Goal: Task Accomplishment & Management: Complete application form

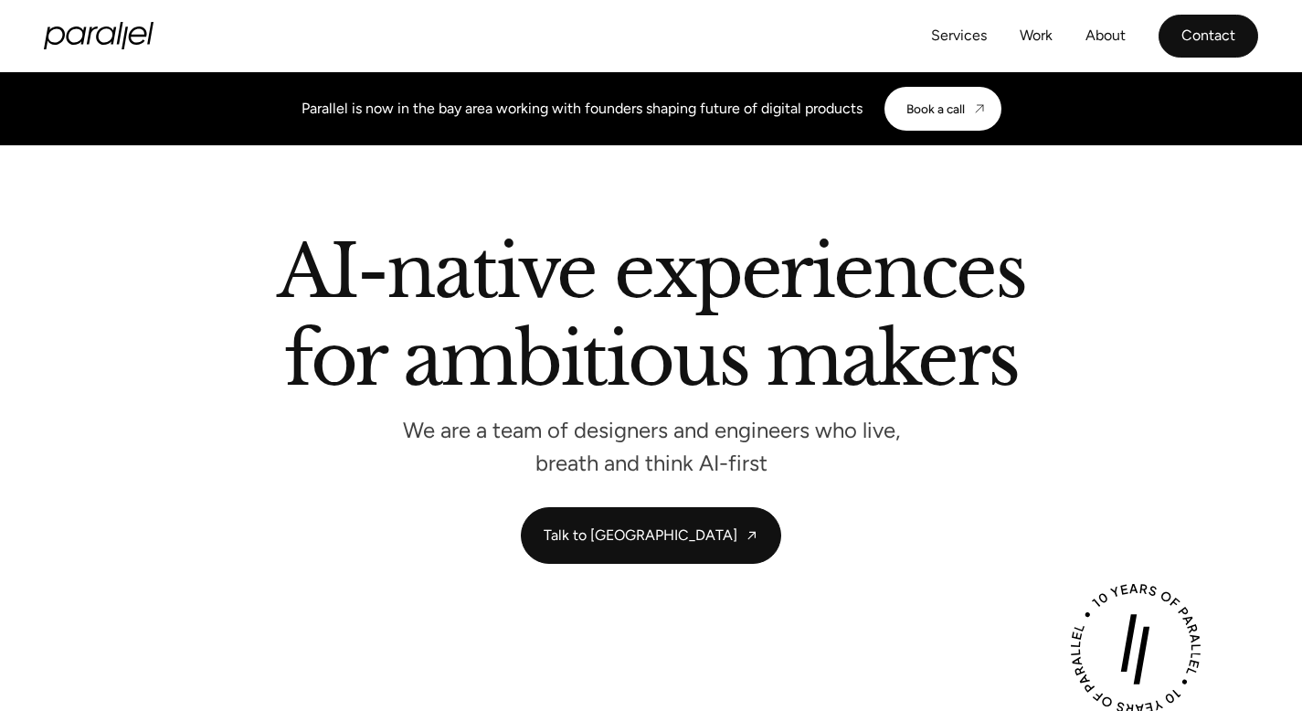
click at [1177, 37] on link "Contact" at bounding box center [1209, 36] width 100 height 43
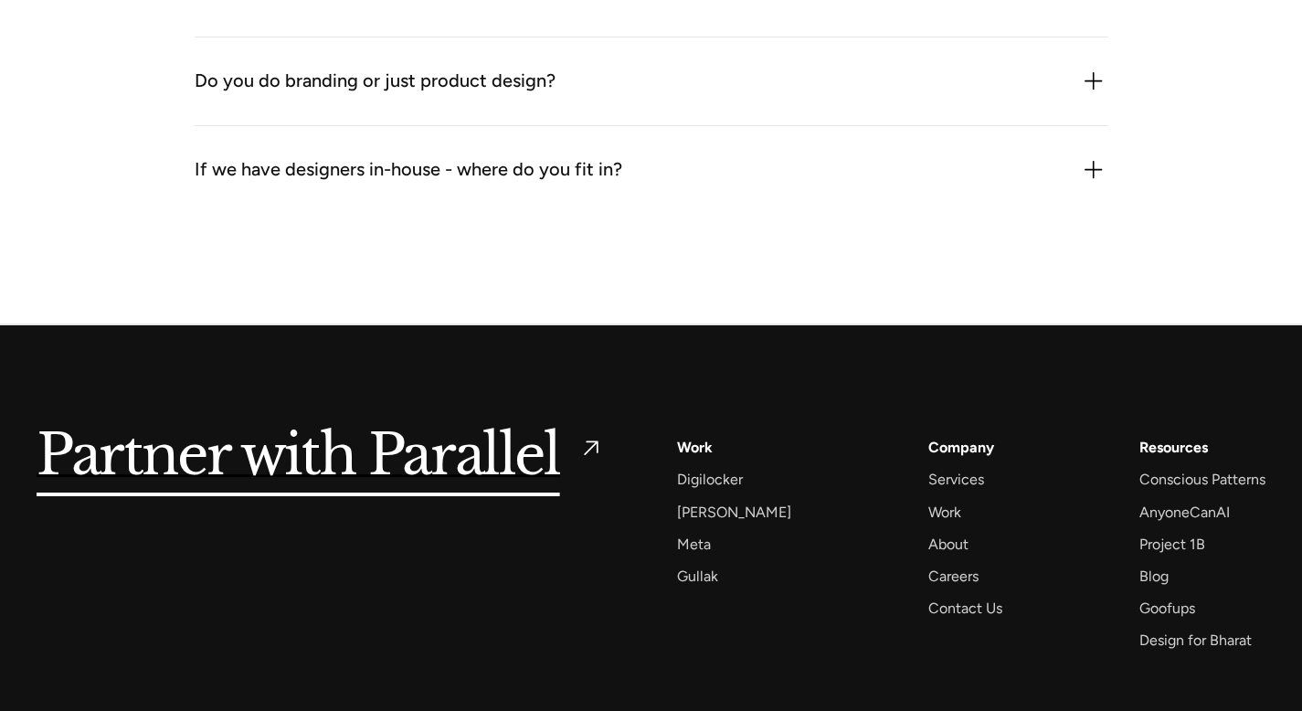
scroll to position [2786, 0]
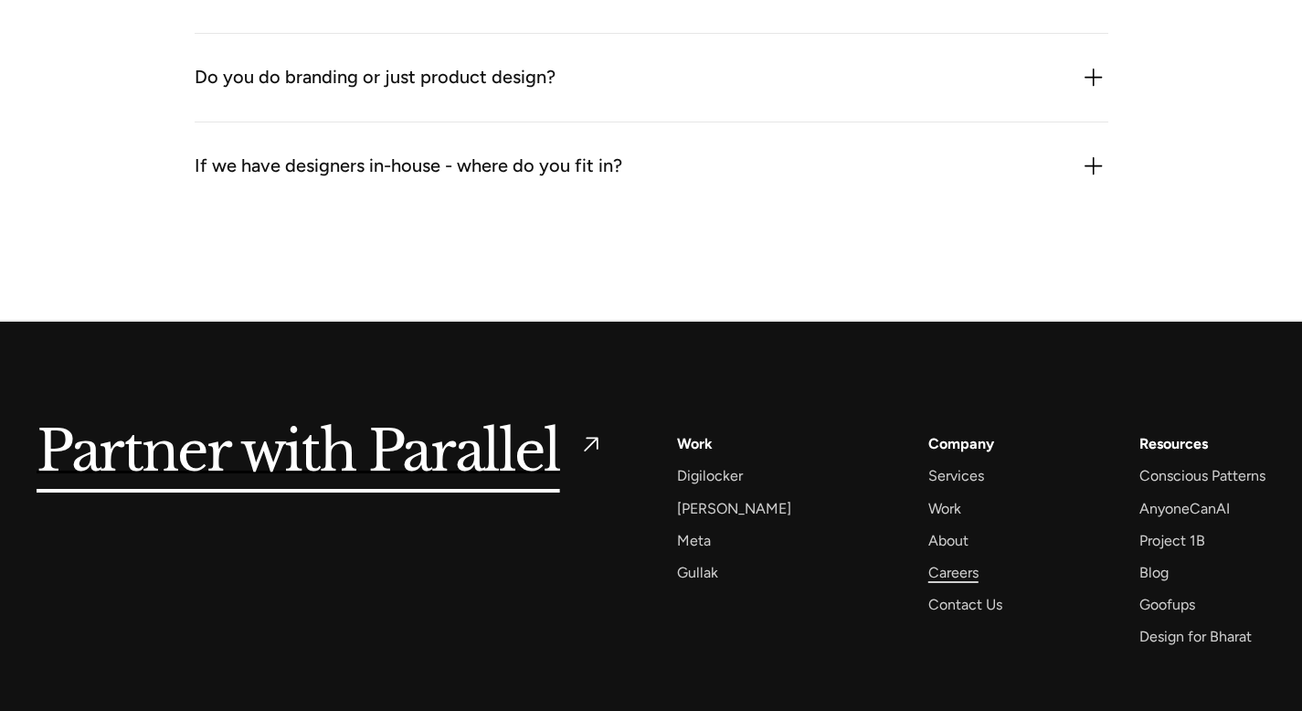
click at [928, 567] on div "Careers" at bounding box center [953, 572] width 50 height 25
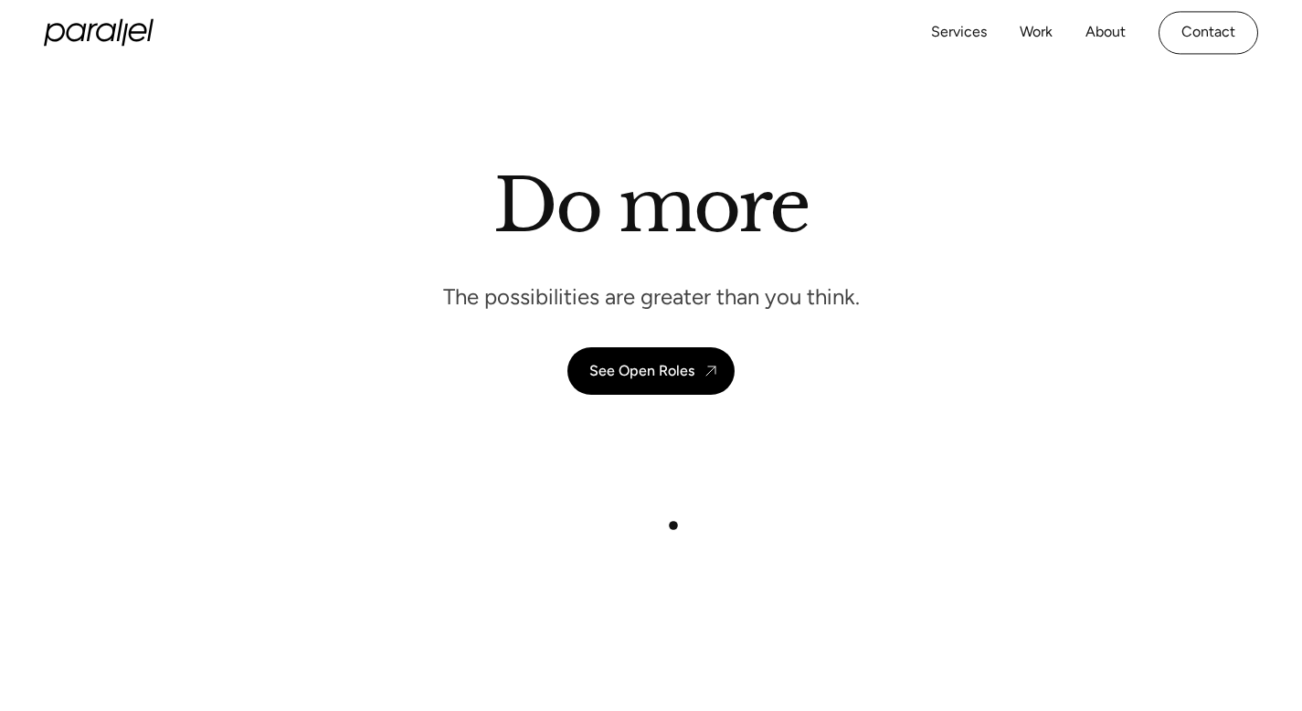
scroll to position [33, 0]
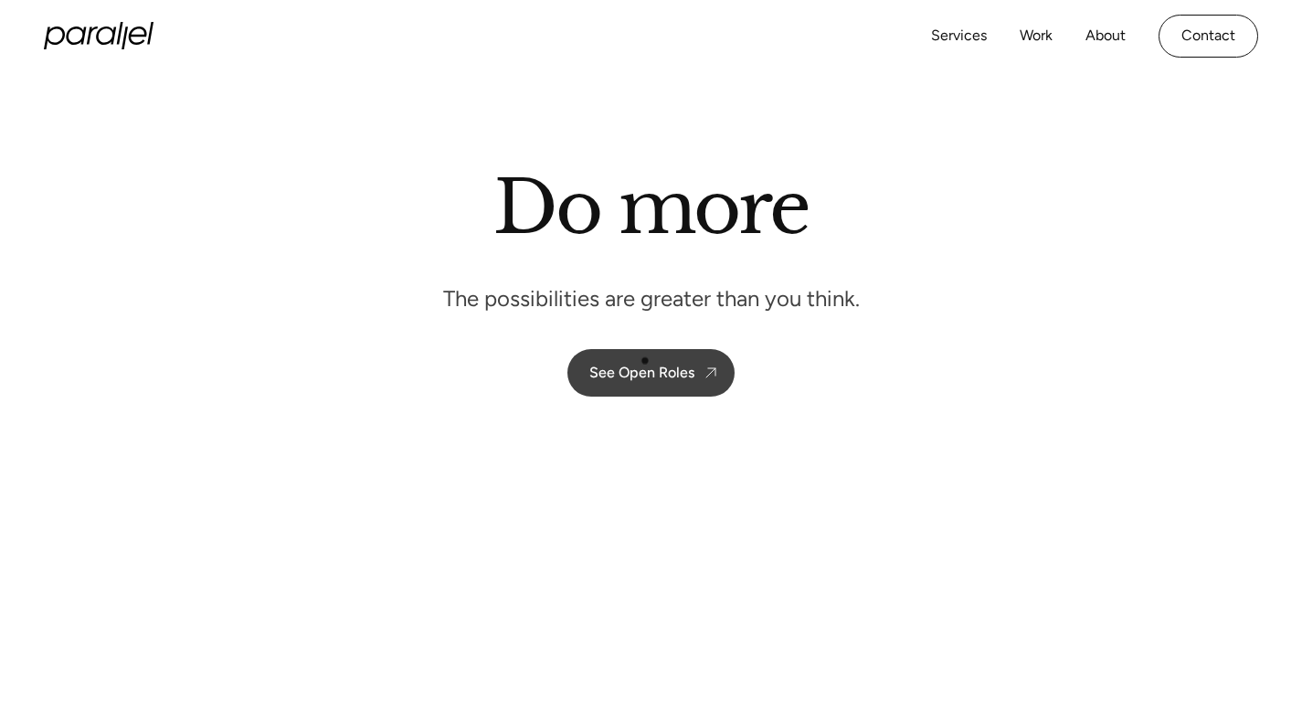
click at [645, 361] on link "See Open Roles" at bounding box center [650, 373] width 167 height 48
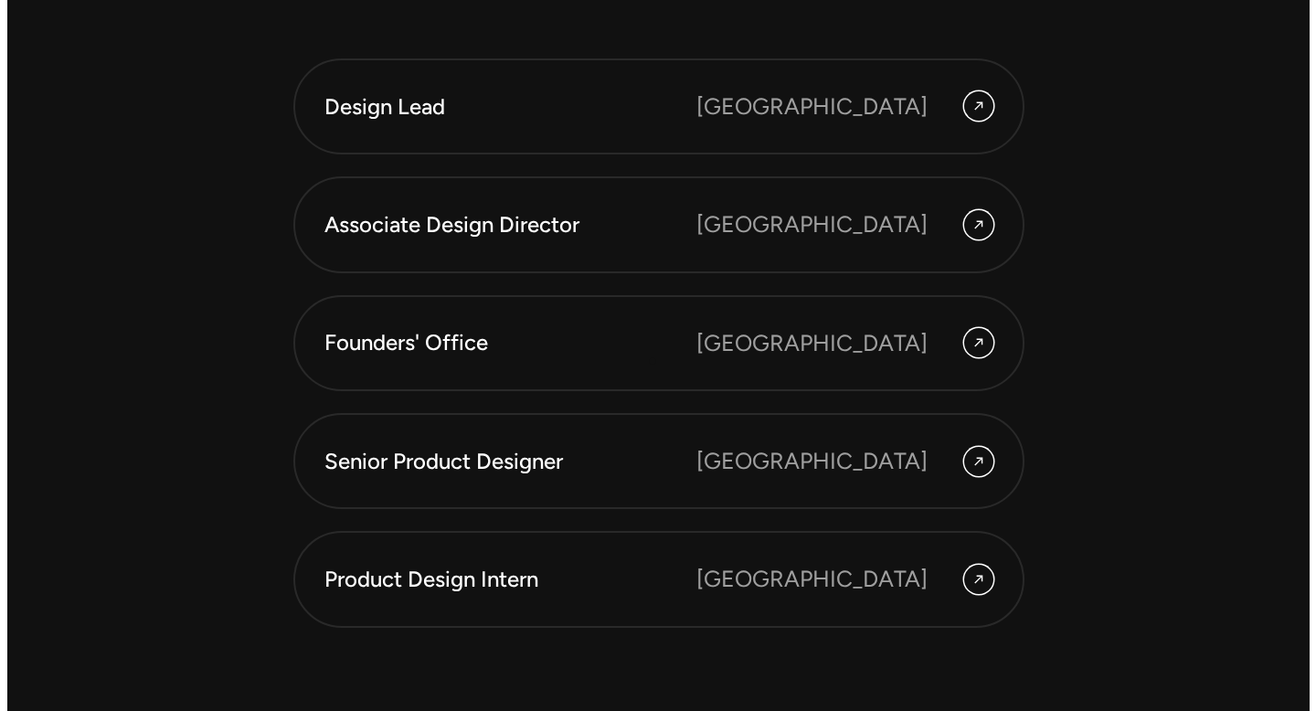
scroll to position [4996, 0]
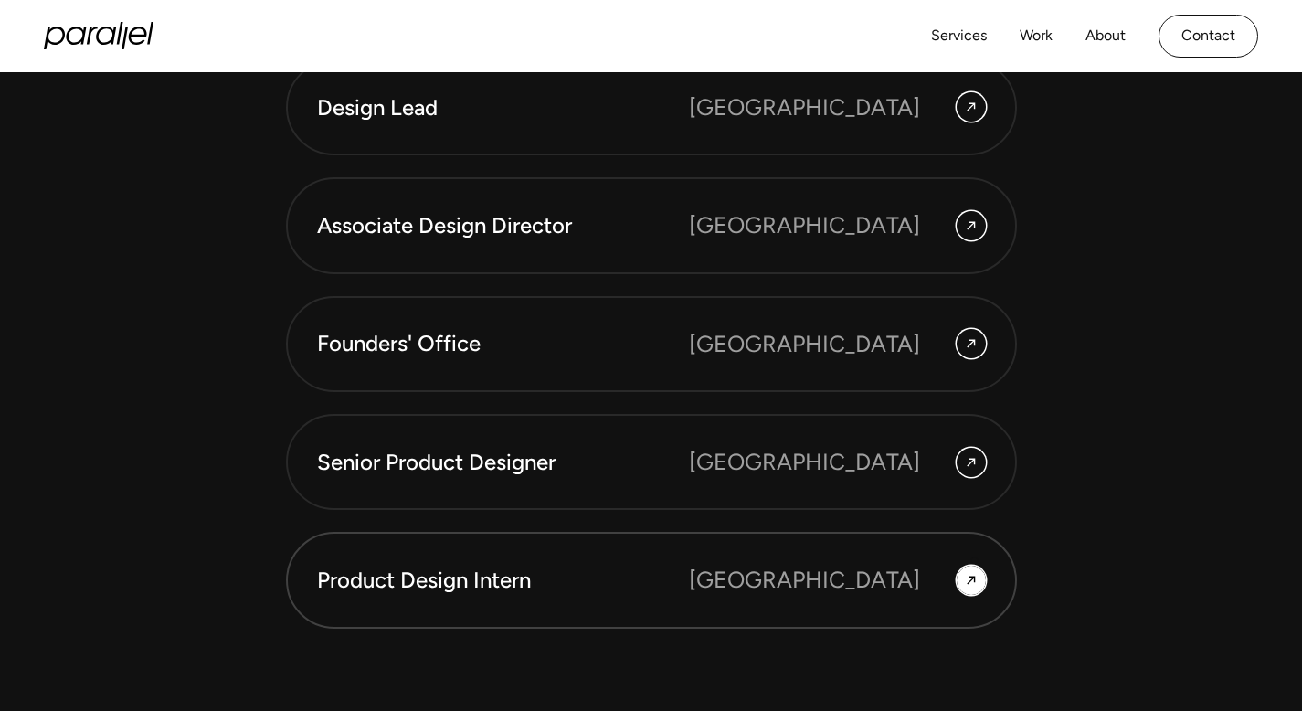
click at [974, 577] on icon at bounding box center [971, 581] width 8 height 8
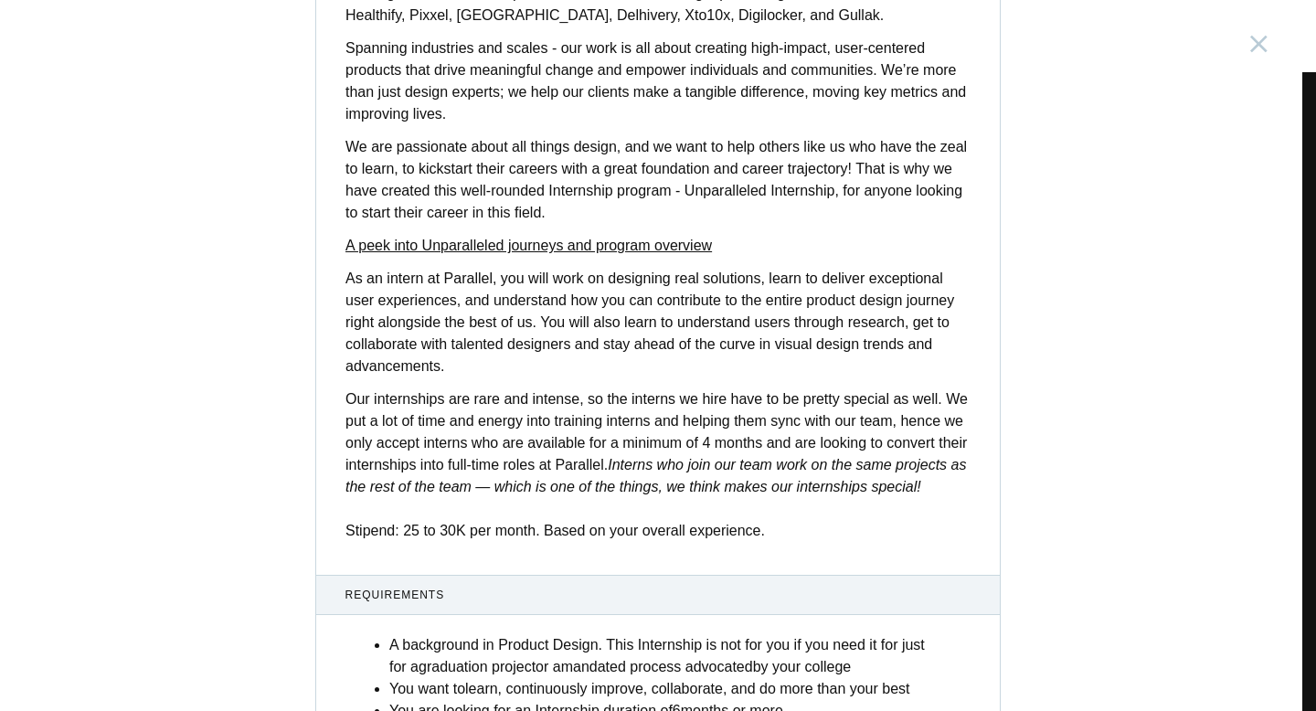
scroll to position [341, 0]
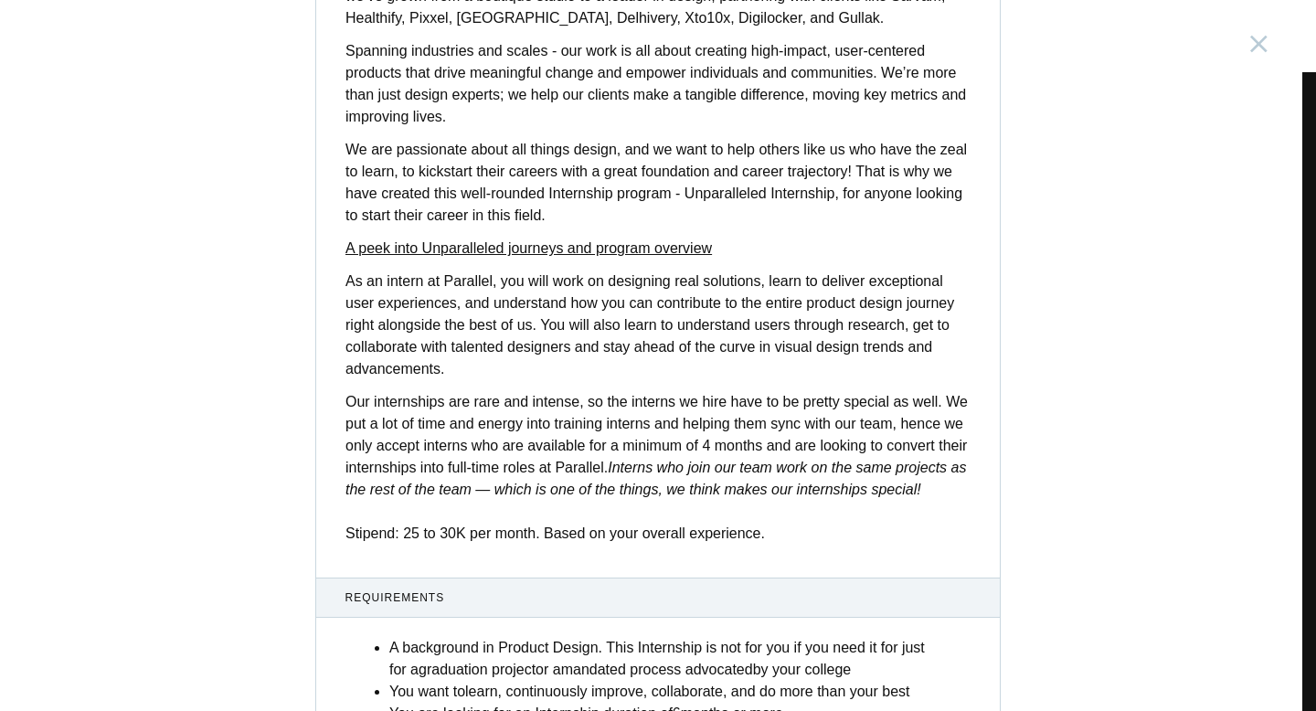
click at [449, 316] on p "As an intern at Parallel, you will work on designing real solutions, learn to d…" at bounding box center [657, 325] width 625 height 110
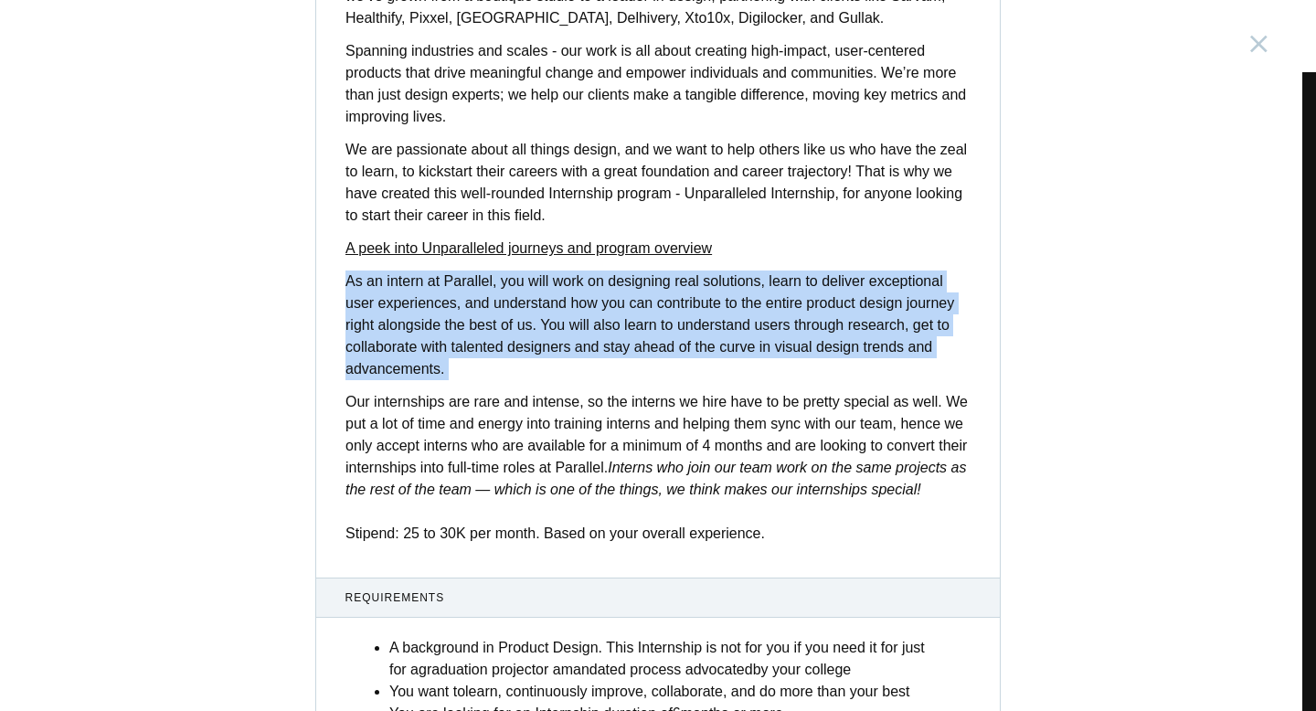
click at [449, 396] on p "Our internships are rare and intense, so the interns we hire have to be pretty …" at bounding box center [657, 467] width 625 height 153
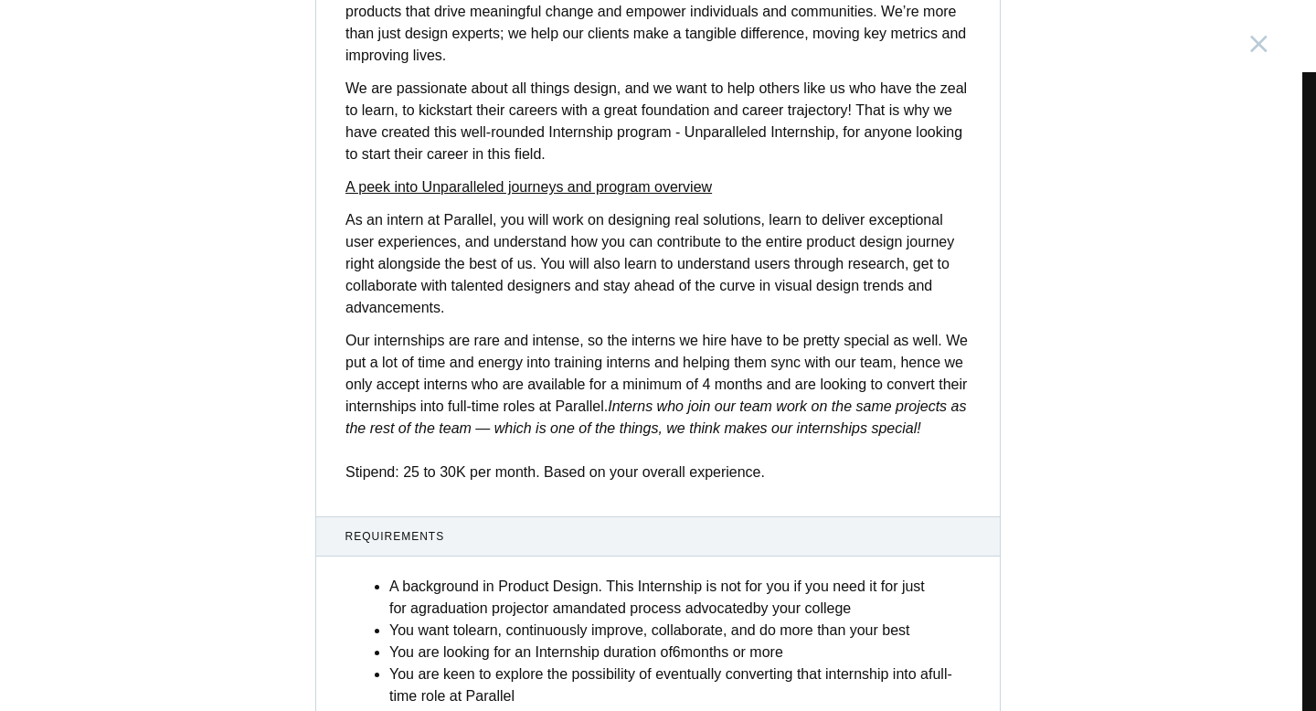
scroll to position [425, 0]
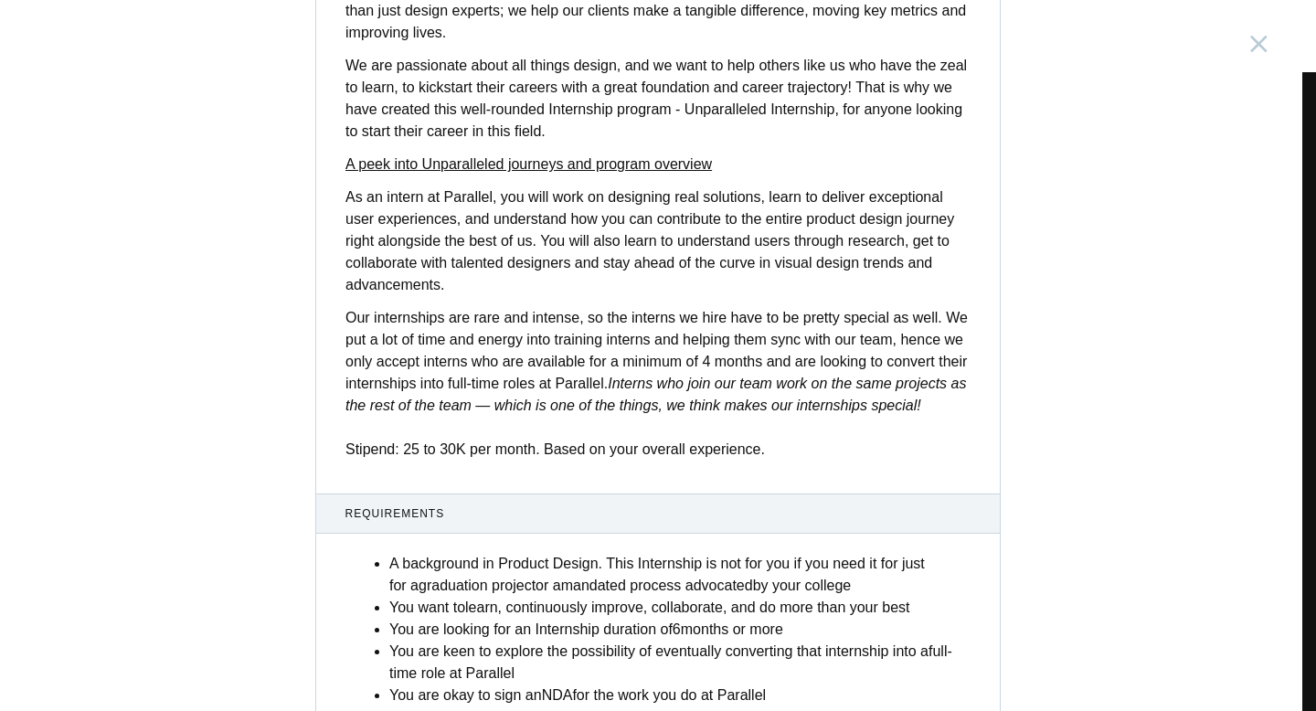
click at [457, 460] on p "Our internships are rare and intense, so the interns we hire have to be pretty …" at bounding box center [657, 383] width 625 height 153
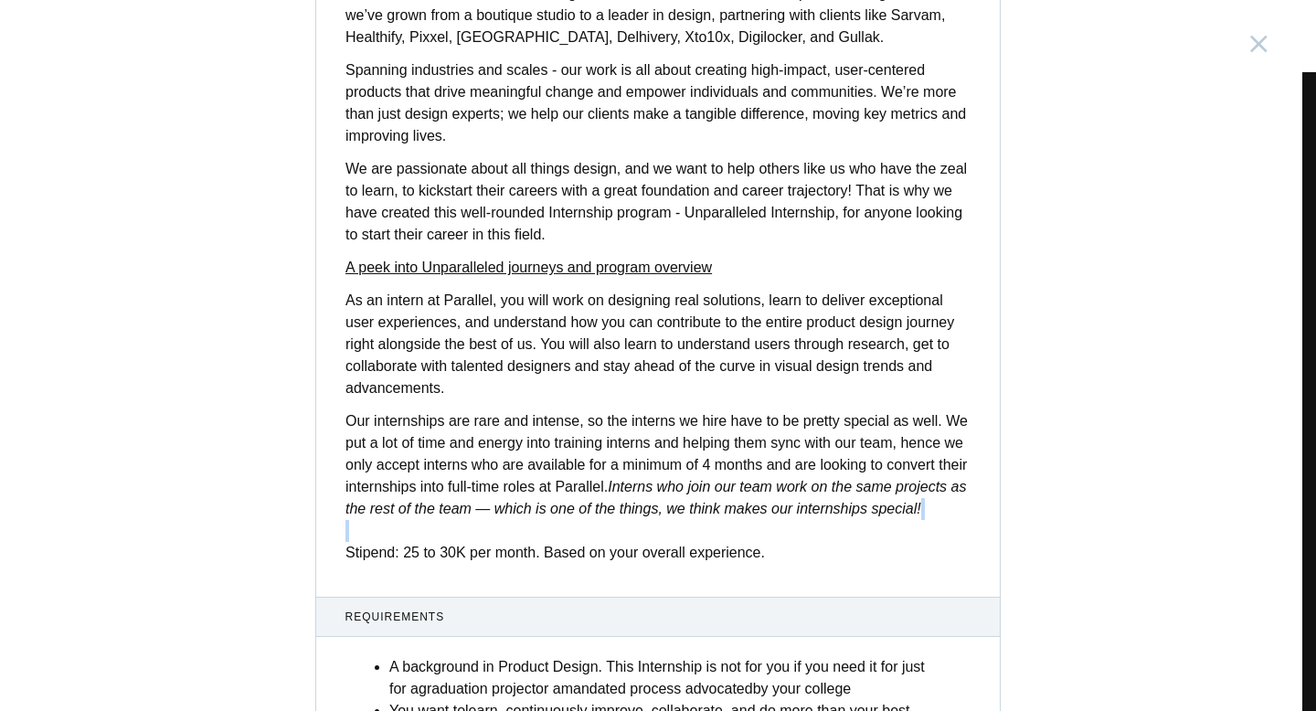
scroll to position [318, 0]
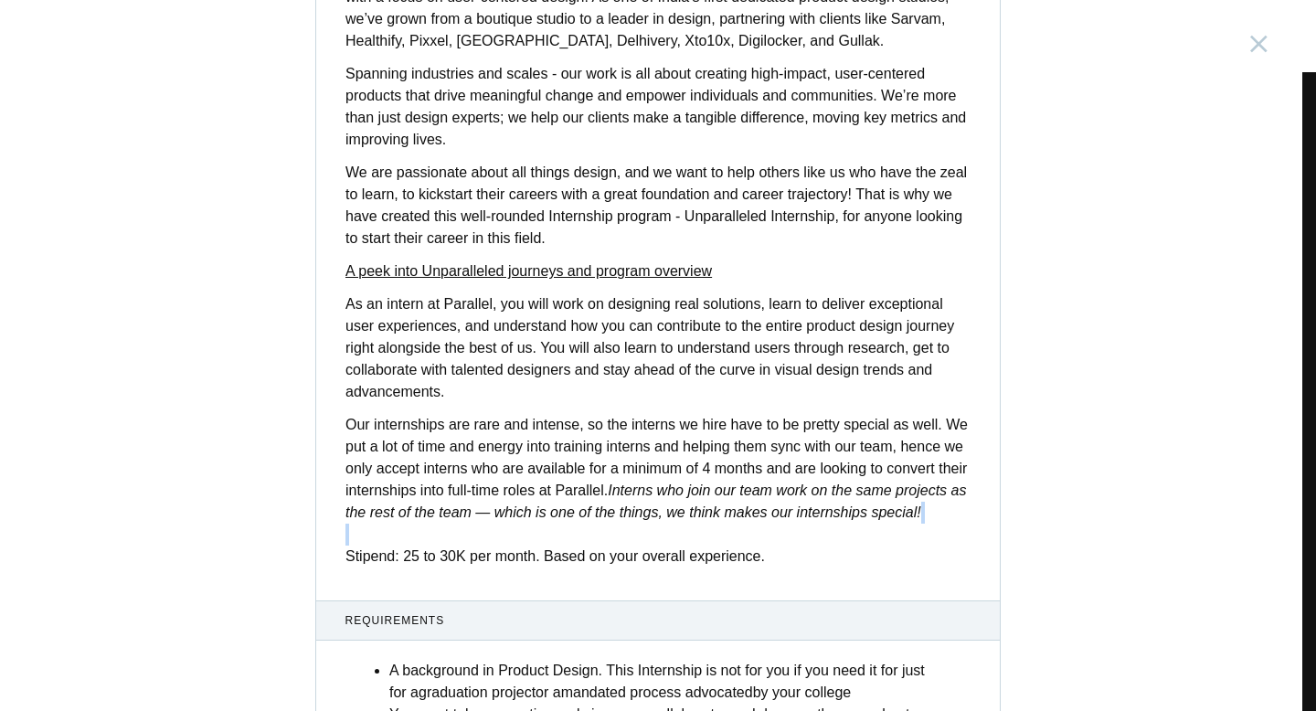
click at [531, 460] on p "Our internships are rare and intense, so the interns we hire have to be pretty …" at bounding box center [657, 490] width 625 height 153
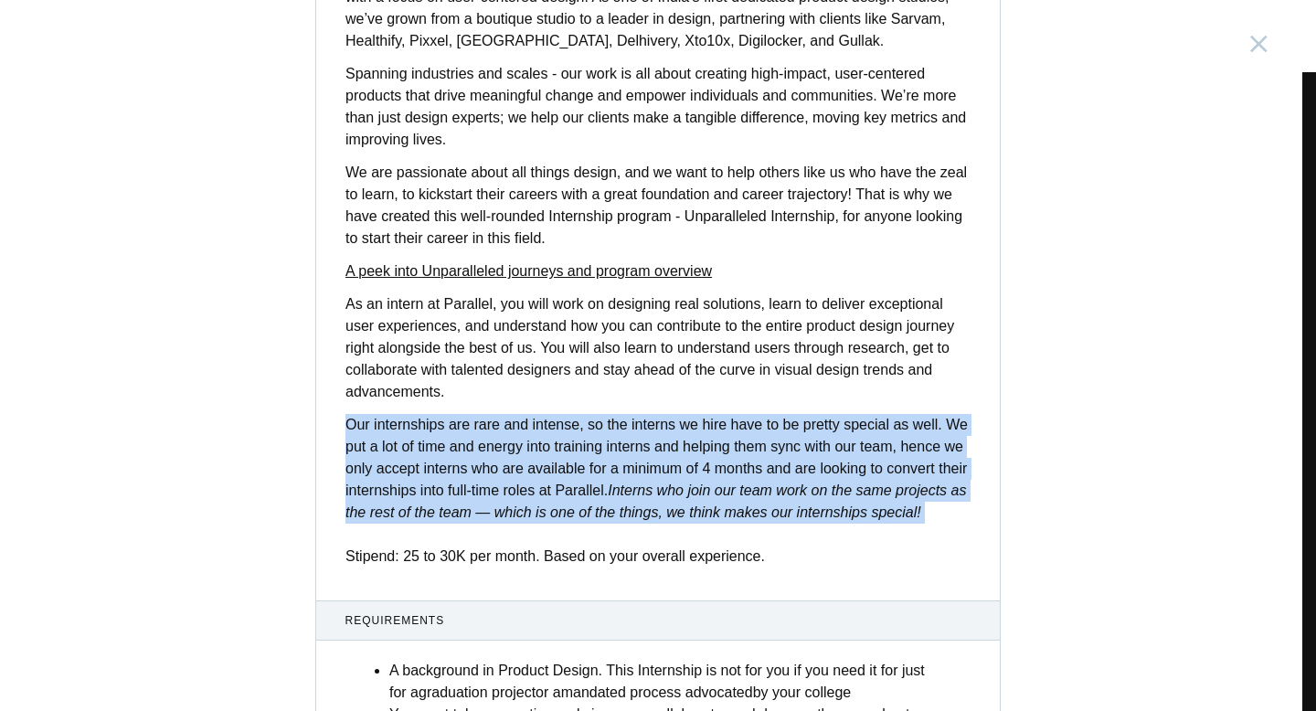
click at [542, 504] on em "Interns who join our team work on the same projects as the rest of the team — w…" at bounding box center [655, 500] width 620 height 37
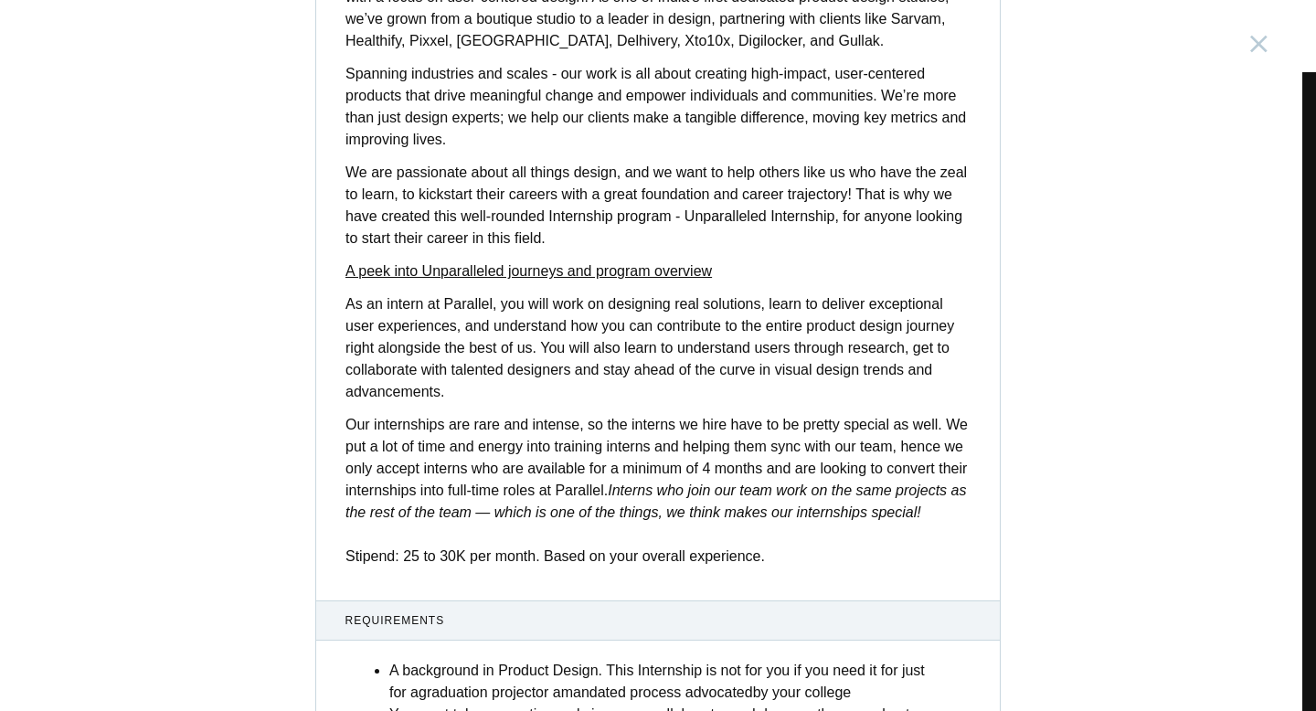
click at [542, 504] on em "Interns who join our team work on the same projects as the rest of the team — w…" at bounding box center [655, 500] width 620 height 37
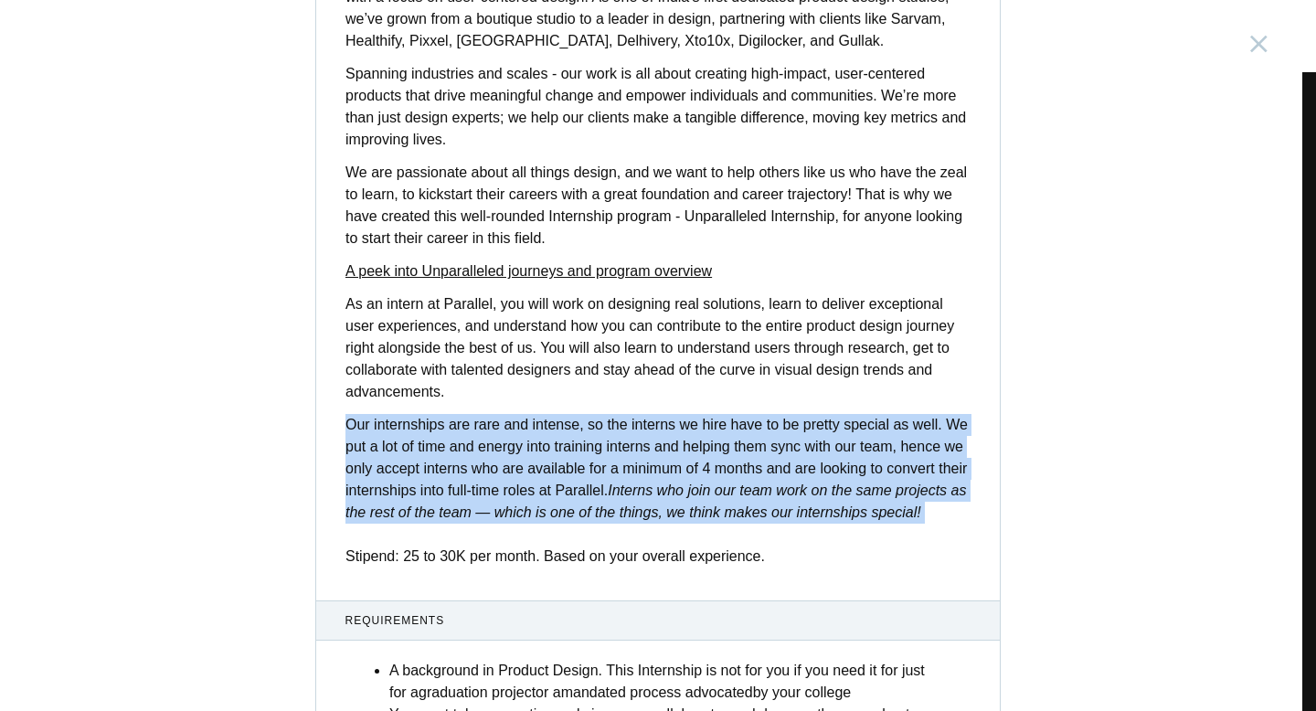
click at [531, 526] on p "Our internships are rare and intense, so the interns we hire have to be pretty …" at bounding box center [657, 490] width 625 height 153
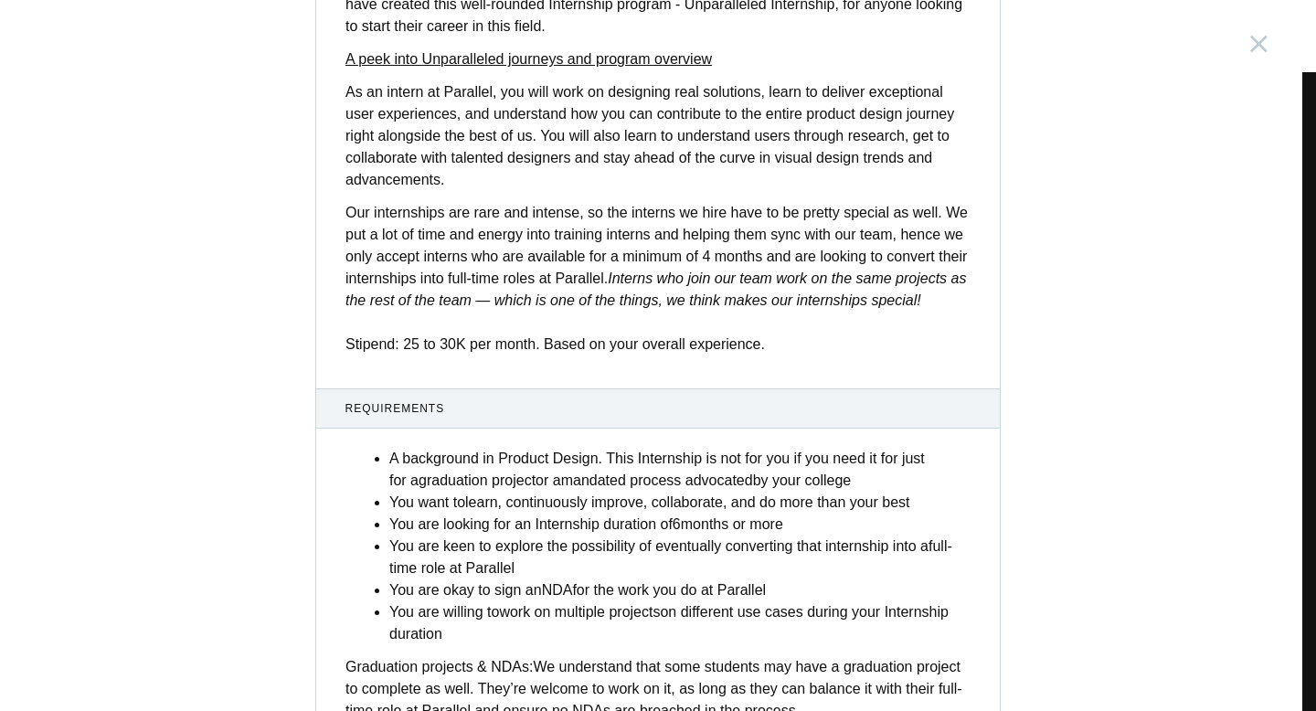
scroll to position [702, 0]
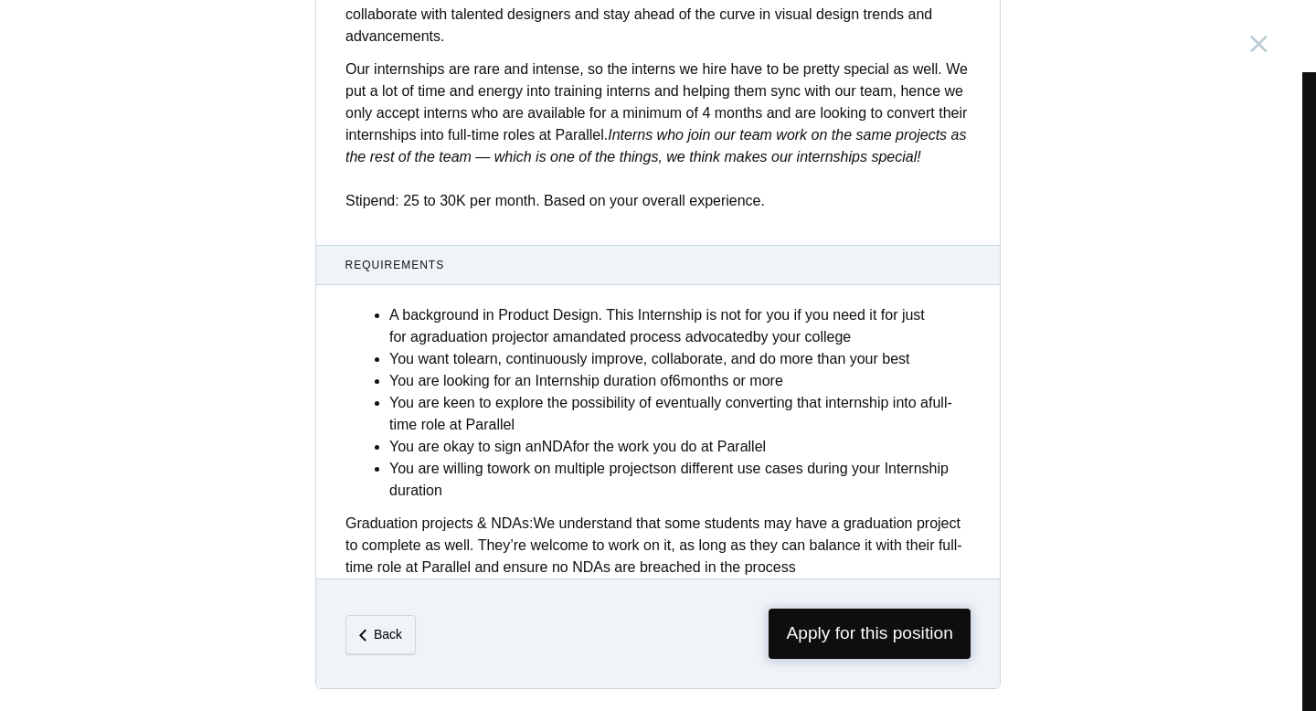
click at [815, 634] on span "Apply for this position" at bounding box center [869, 633] width 202 height 50
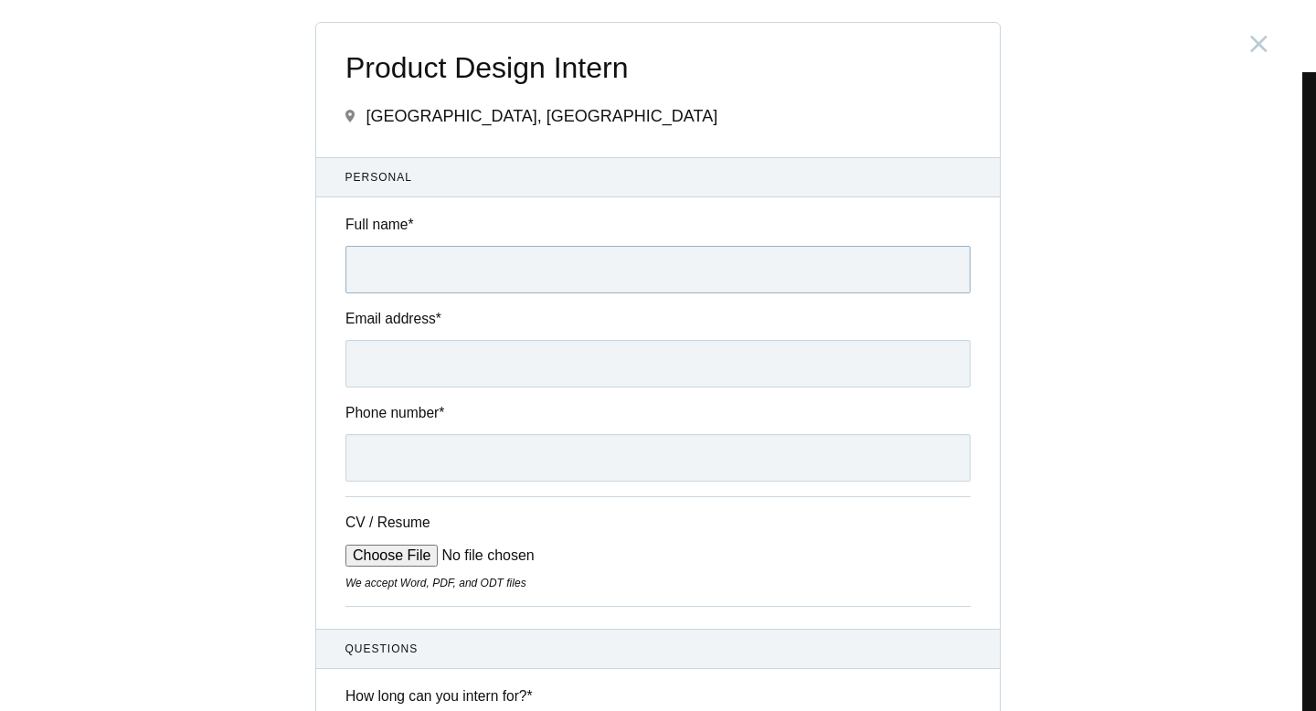
click at [417, 263] on input "Full name *" at bounding box center [657, 270] width 625 height 48
type input "[PERSON_NAME]"
type input "[EMAIL_ADDRESS][DOMAIN_NAME]"
type input "[PHONE_NUMBER]"
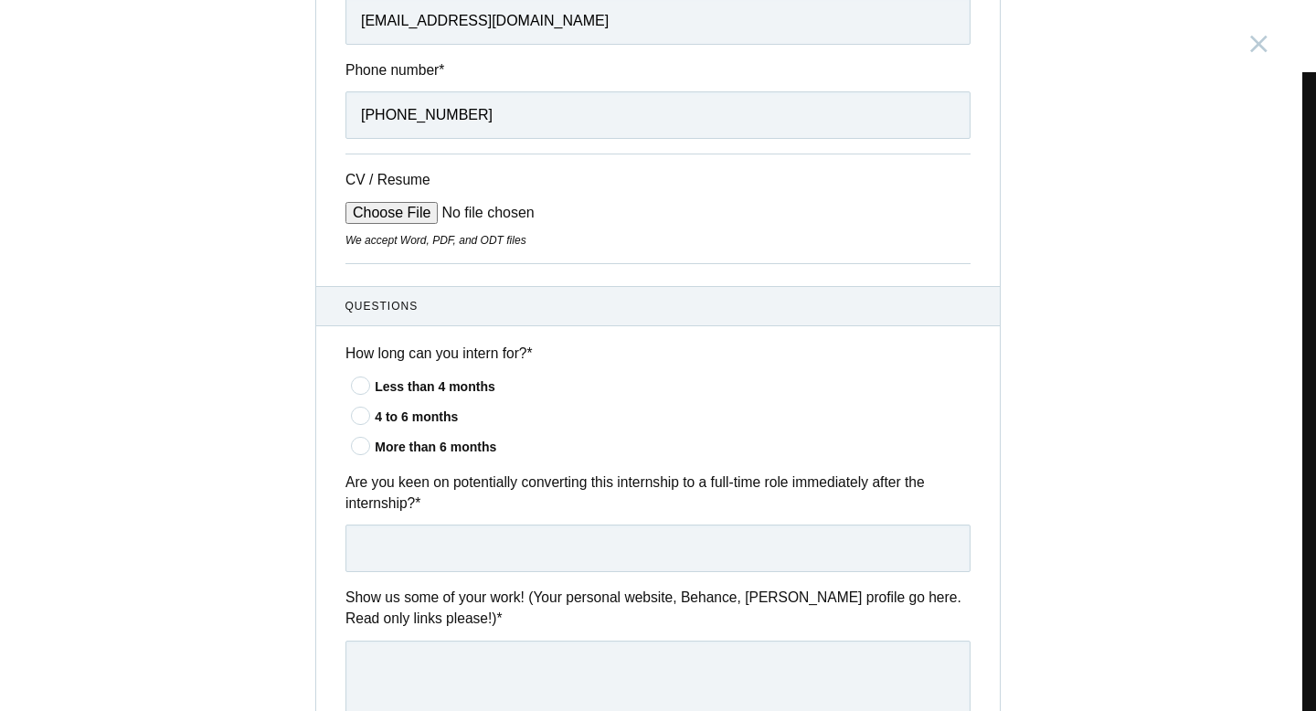
scroll to position [341, 0]
click at [356, 422] on icon at bounding box center [361, 417] width 34 height 12
click at [0, 0] on input"] "4 to 6 months" at bounding box center [0, 0] width 0 height 0
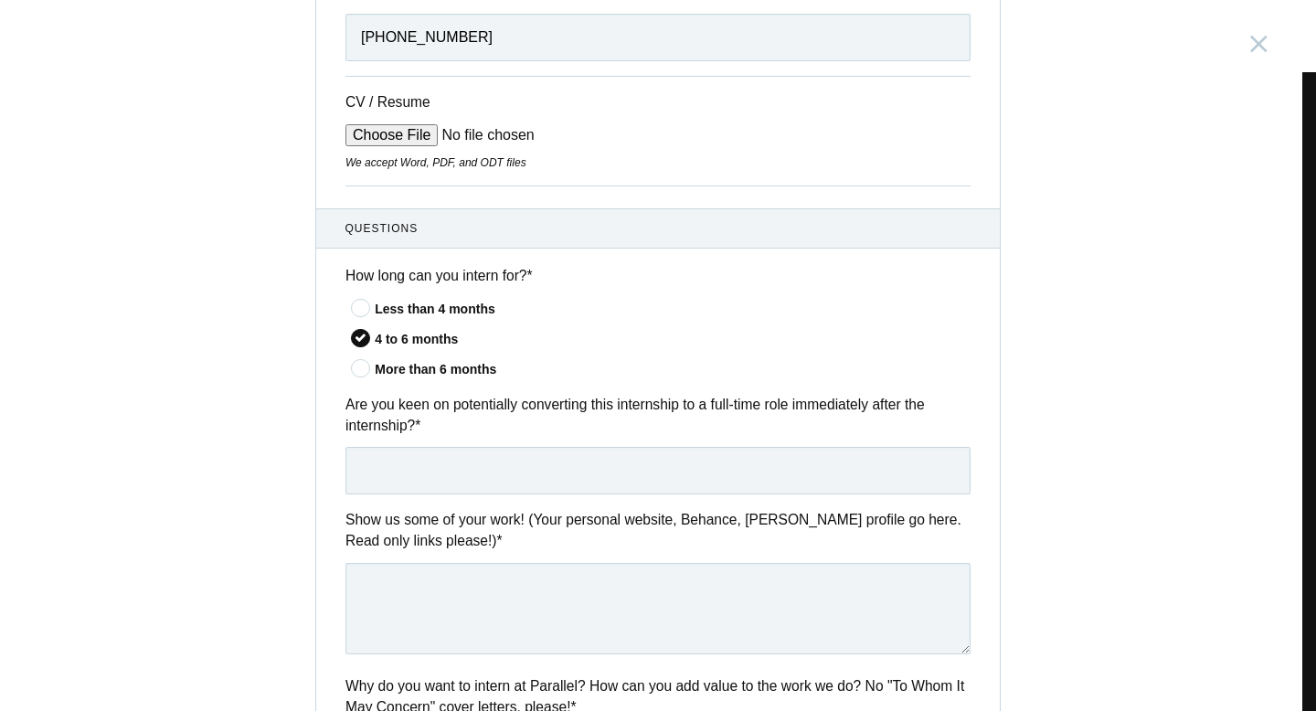
scroll to position [419, 0]
click at [486, 465] on input "text" at bounding box center [657, 472] width 625 height 48
type input "yes"
click at [475, 568] on textarea at bounding box center [657, 609] width 625 height 91
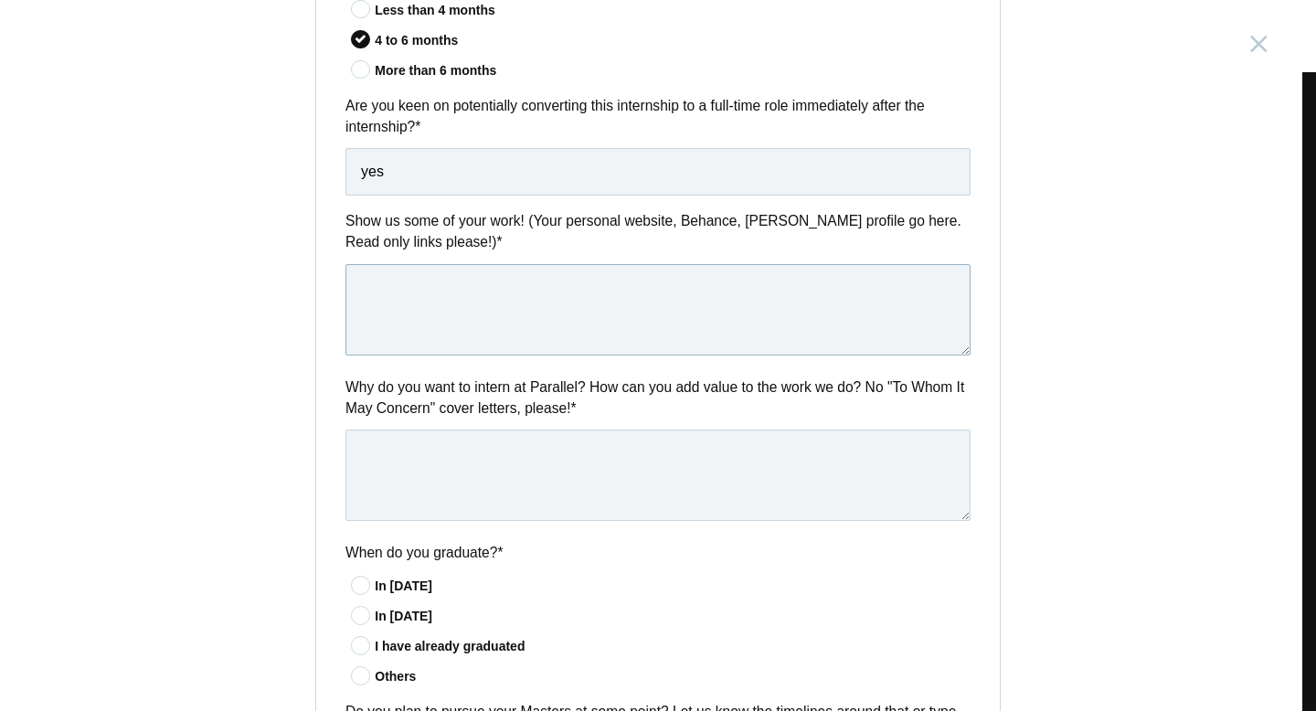
scroll to position [720, 0]
click at [452, 484] on textarea at bounding box center [657, 474] width 625 height 91
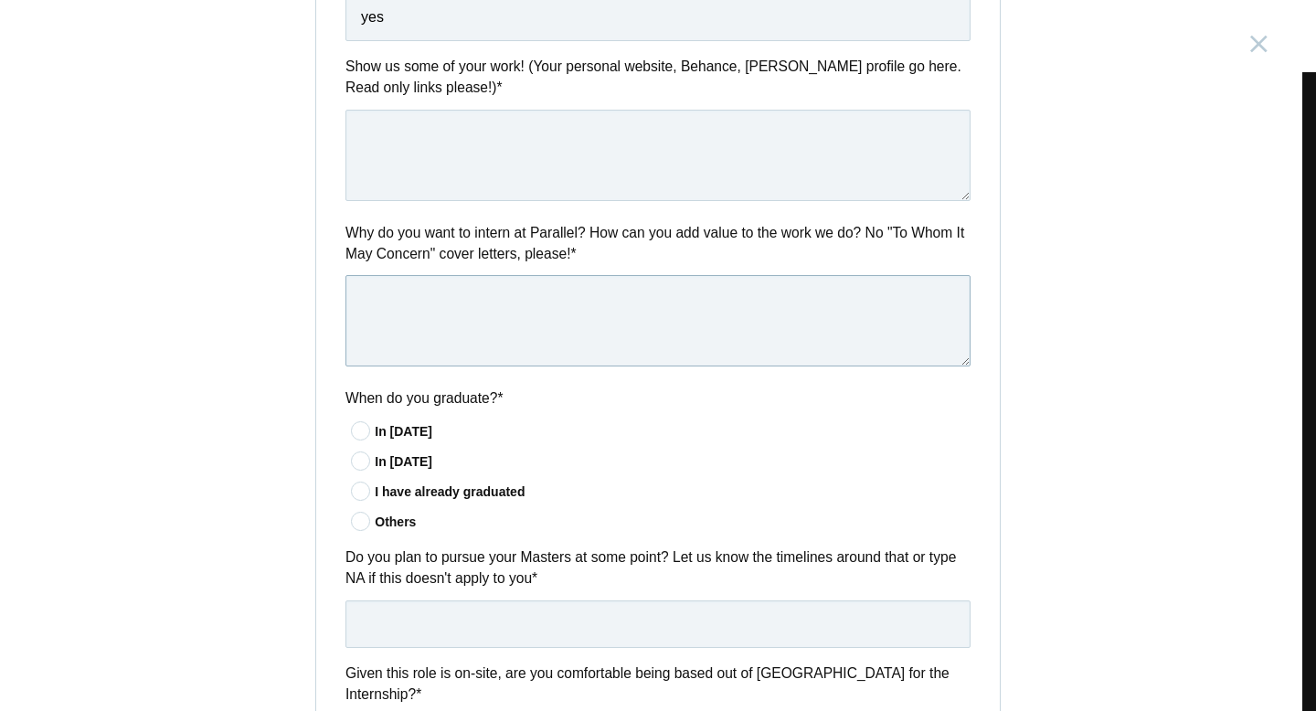
scroll to position [873, 0]
click at [357, 434] on icon at bounding box center [361, 432] width 34 height 12
click at [0, 0] on input"] "In [DATE]" at bounding box center [0, 0] width 0 height 0
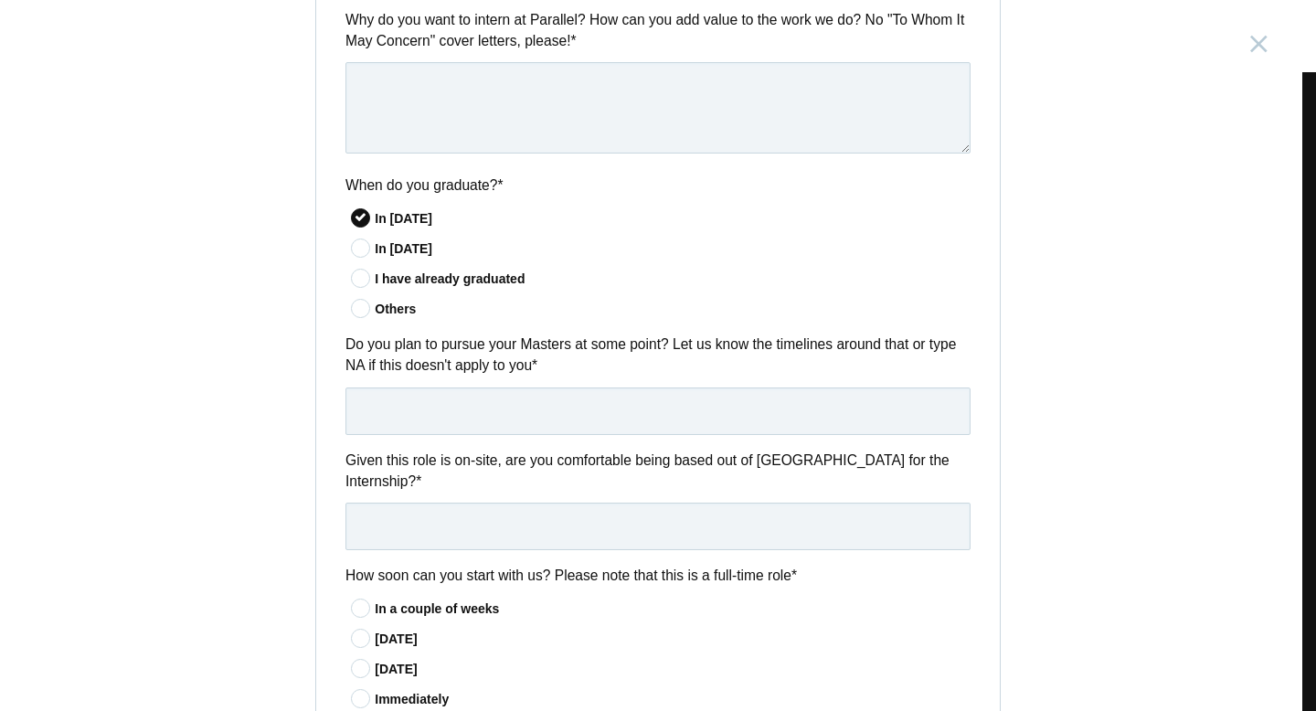
scroll to position [1098, 0]
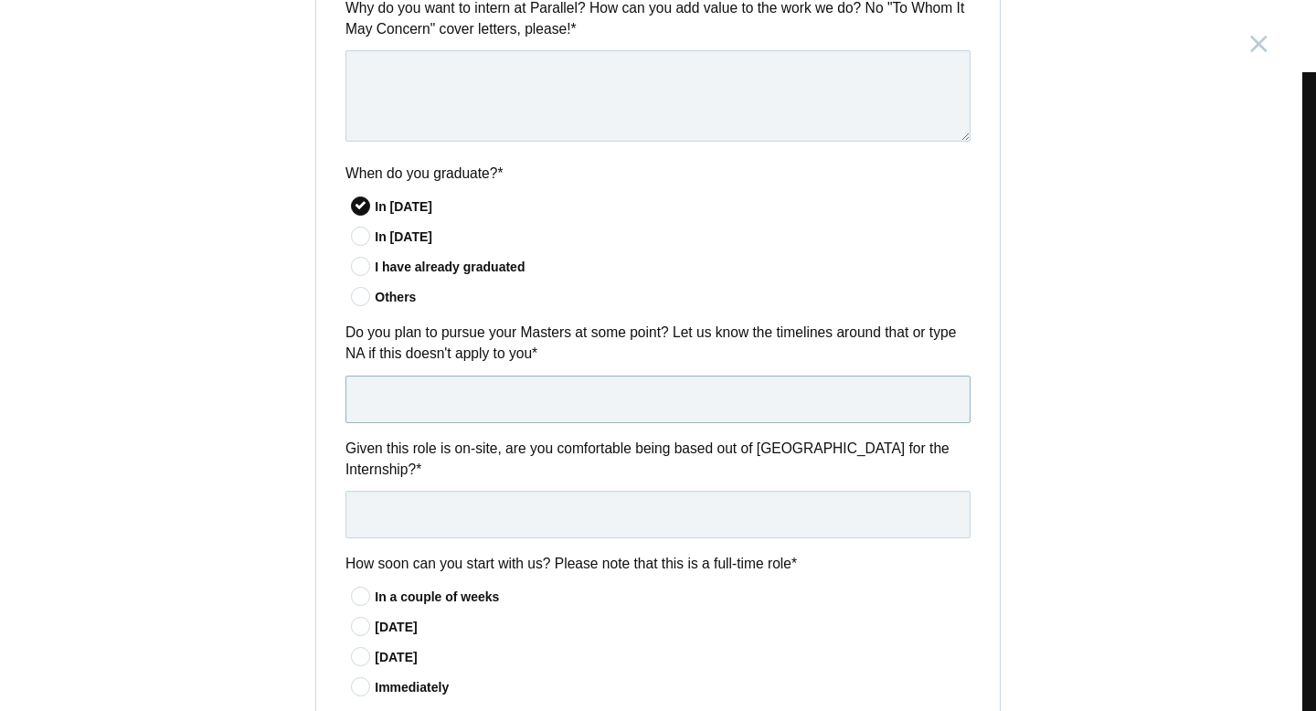
click at [434, 413] on input "text" at bounding box center [657, 400] width 625 height 48
type input "Yes, probably after 1.5 - 2 years in [DATE]"
click at [499, 531] on input "text" at bounding box center [657, 515] width 625 height 48
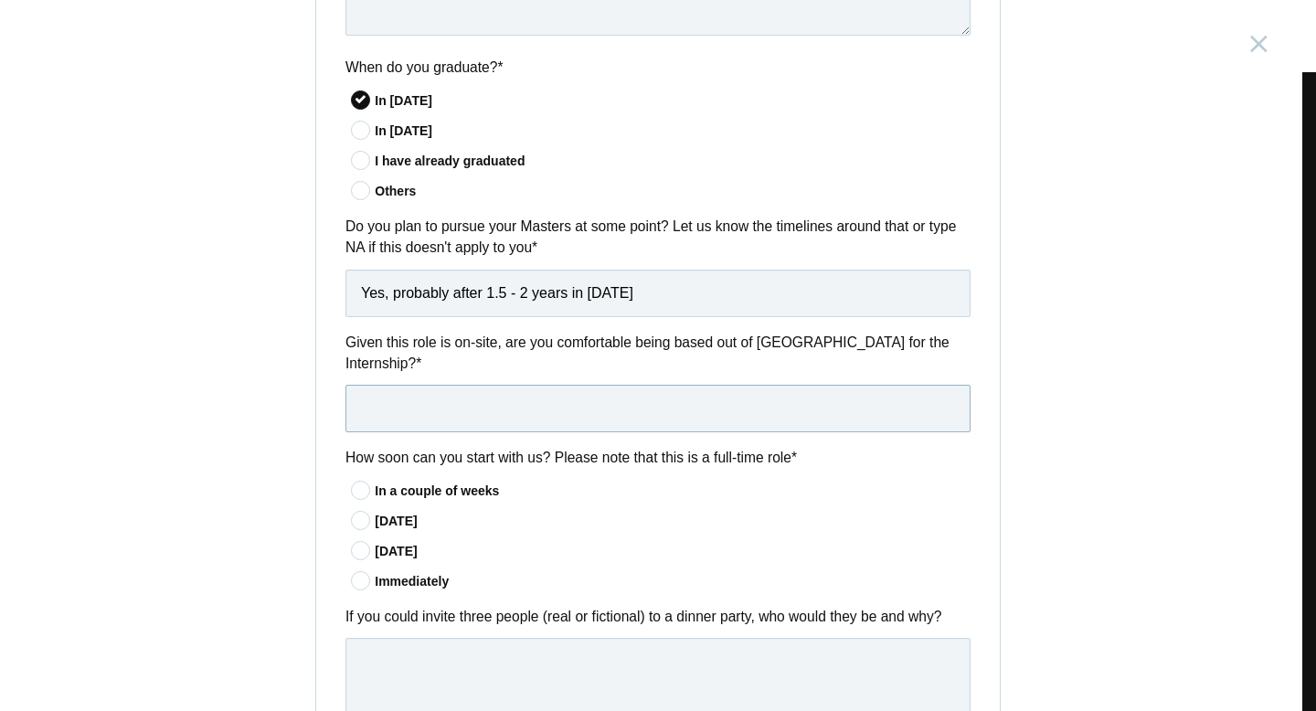
scroll to position [1217, 0]
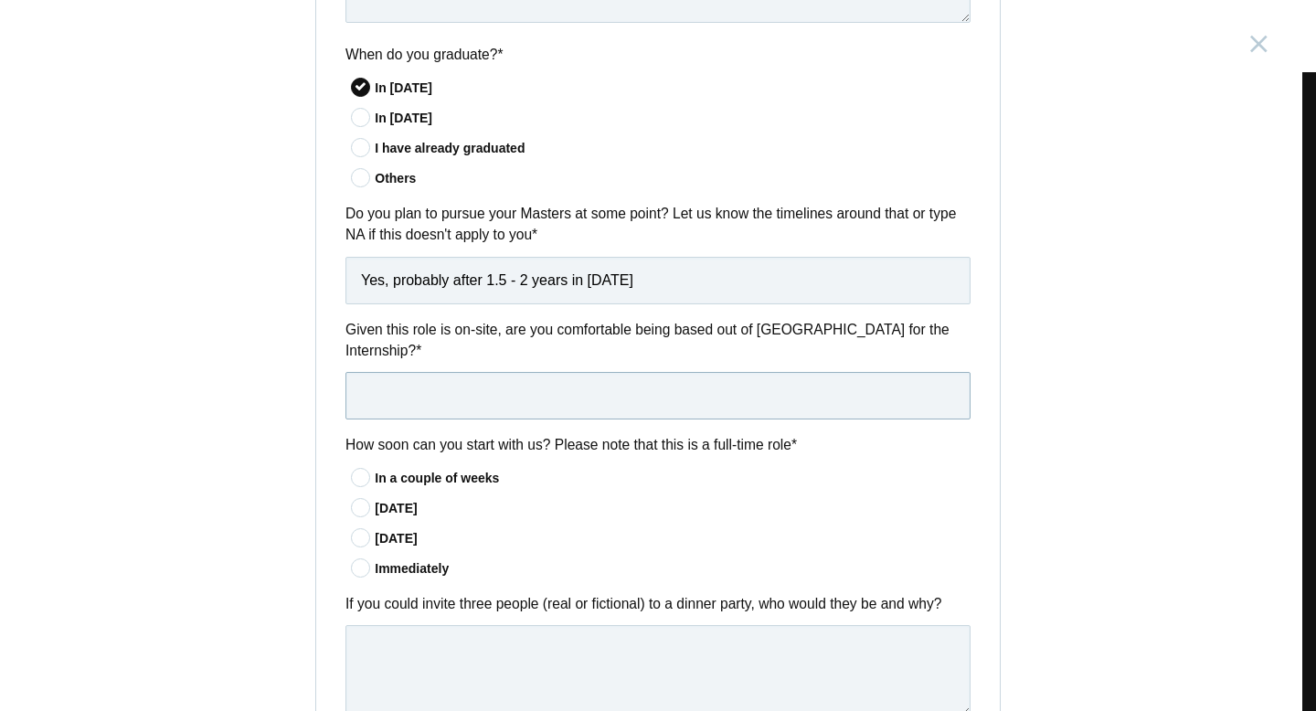
type input "yes"
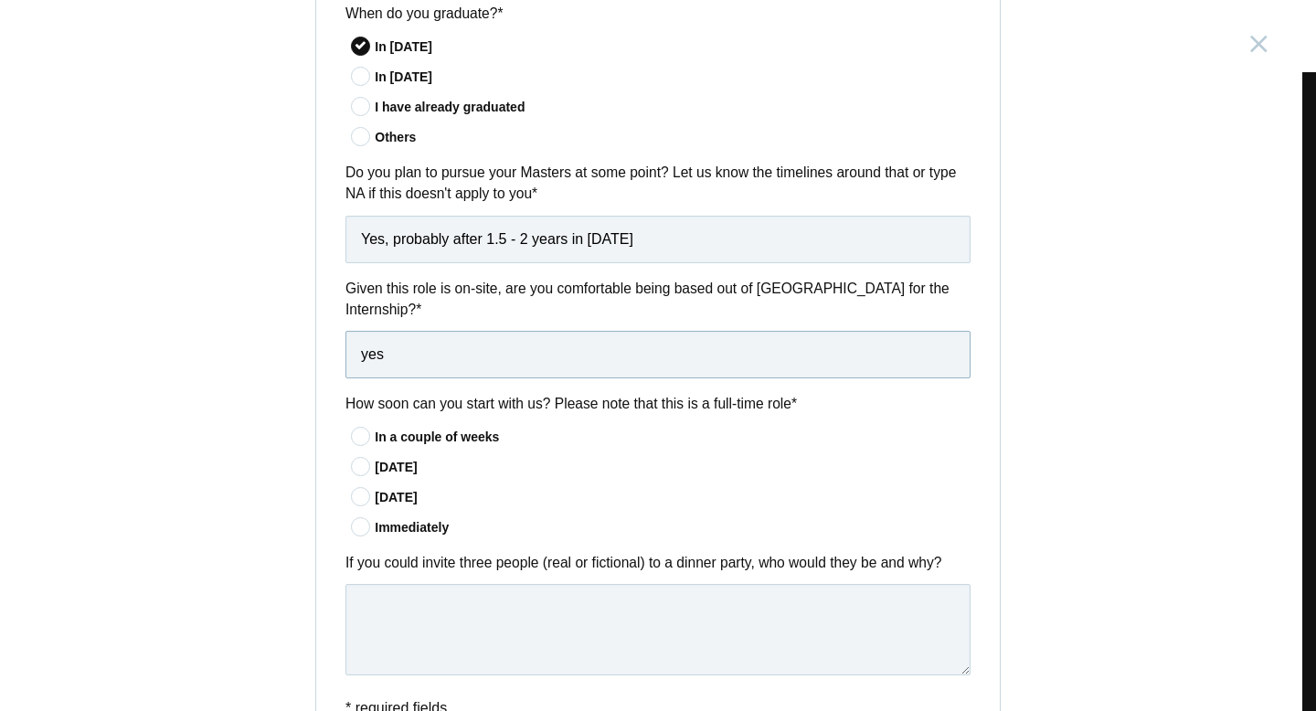
scroll to position [1260, 0]
click at [357, 440] on icon at bounding box center [361, 435] width 34 height 12
click at [0, 0] on input"] "In a couple of weeks" at bounding box center [0, 0] width 0 height 0
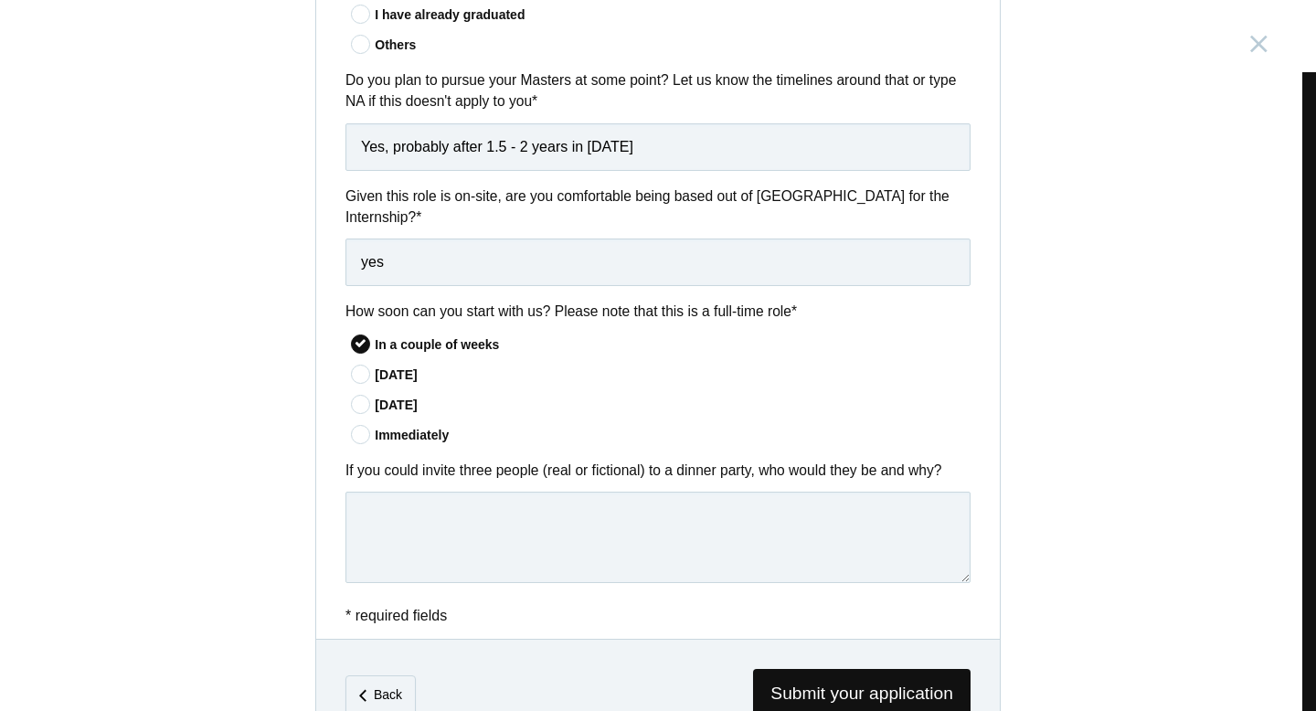
scroll to position [1353, 0]
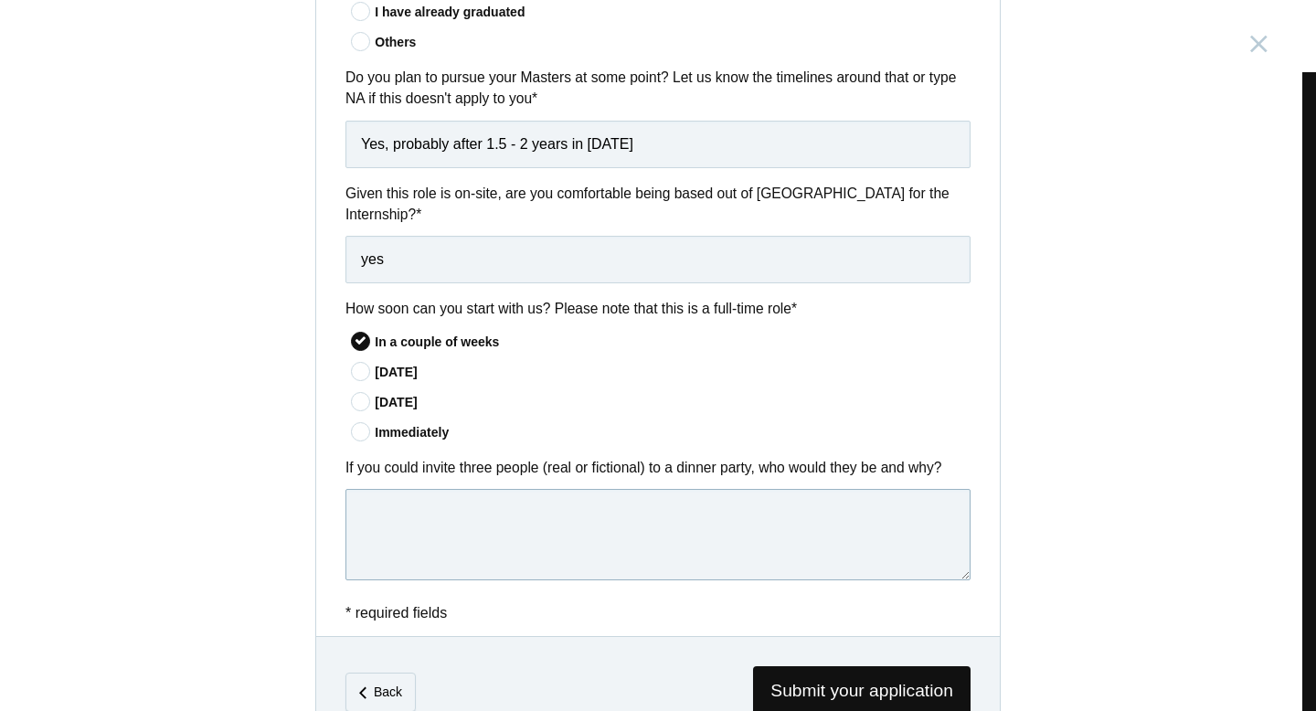
click at [423, 524] on textarea at bounding box center [657, 534] width 625 height 91
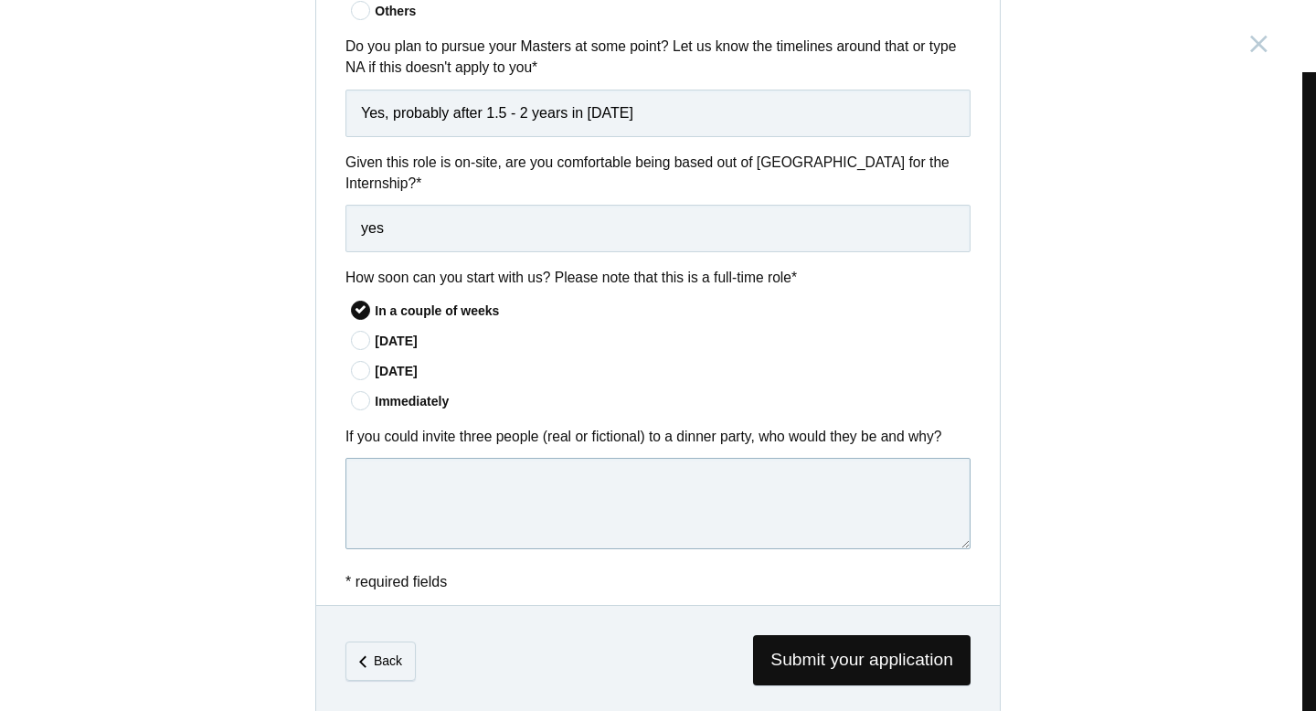
scroll to position [1416, 0]
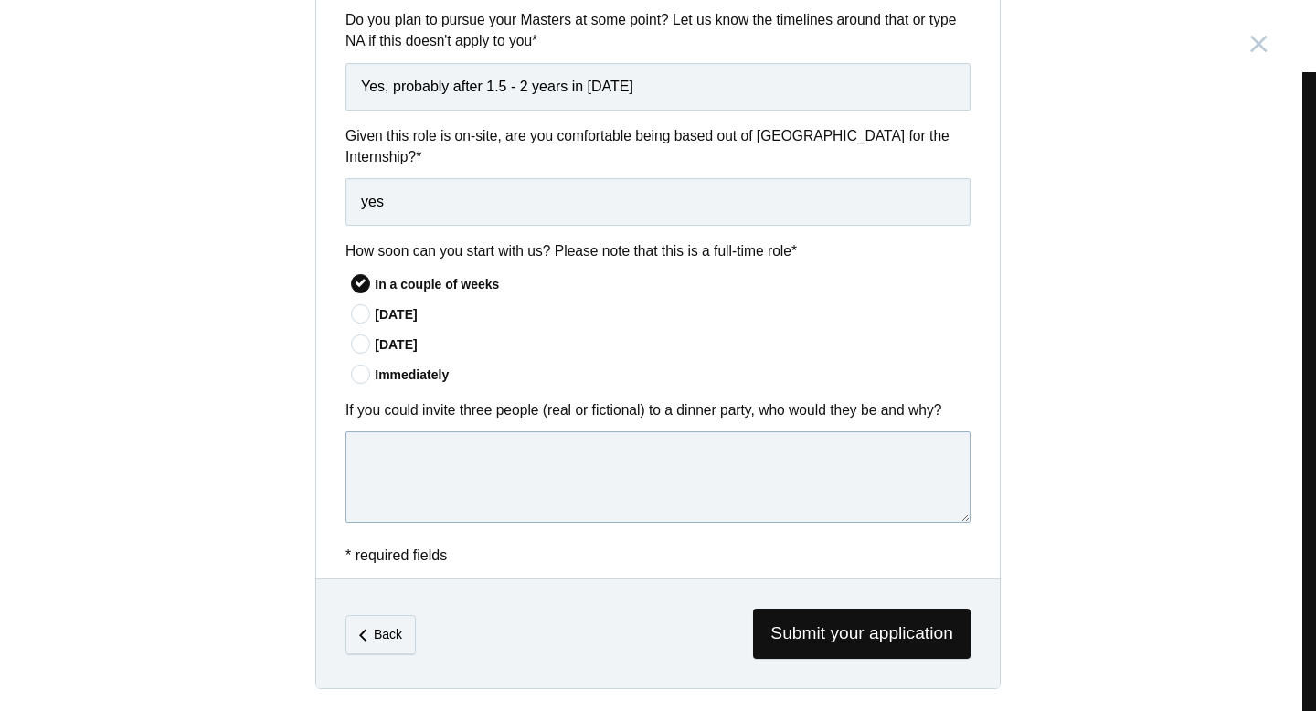
click at [468, 465] on textarea at bounding box center [657, 476] width 625 height 91
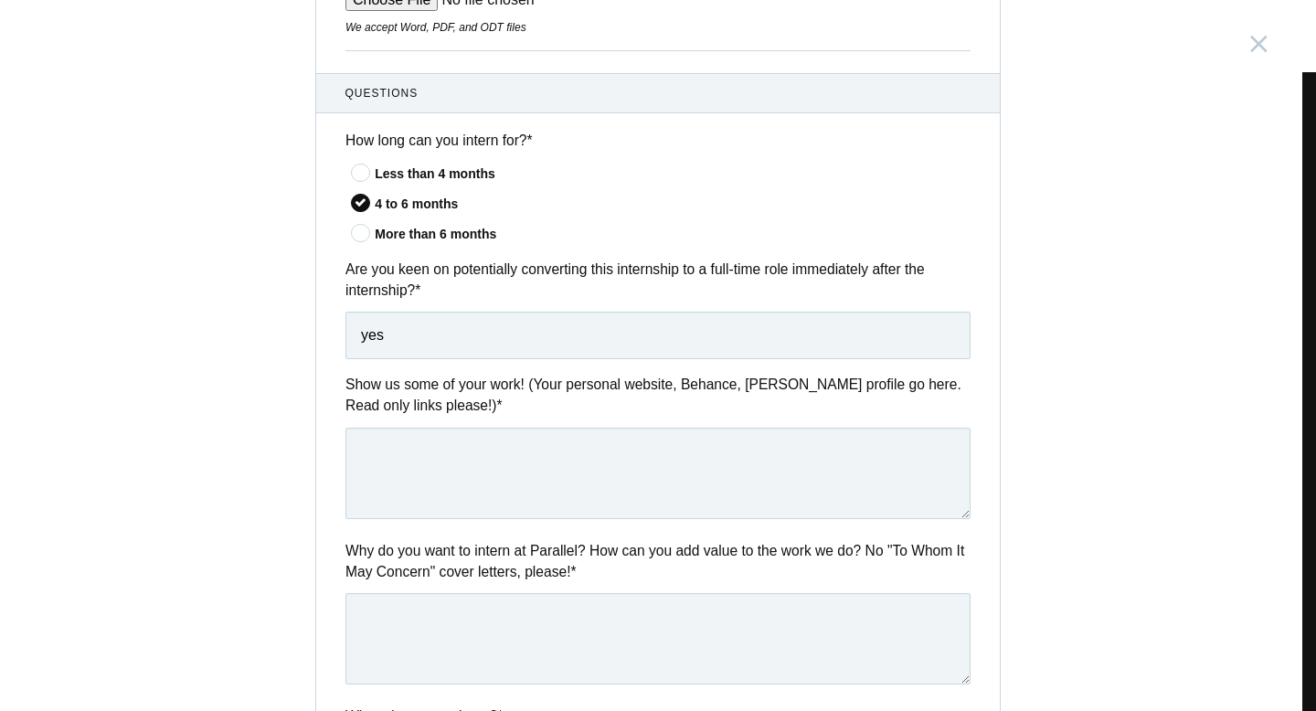
scroll to position [556, 0]
click at [458, 500] on textarea at bounding box center [657, 472] width 625 height 91
paste textarea "[URL][DOMAIN_NAME]"
type textarea "[URL][DOMAIN_NAME]"
click at [435, 642] on textarea at bounding box center [657, 637] width 625 height 91
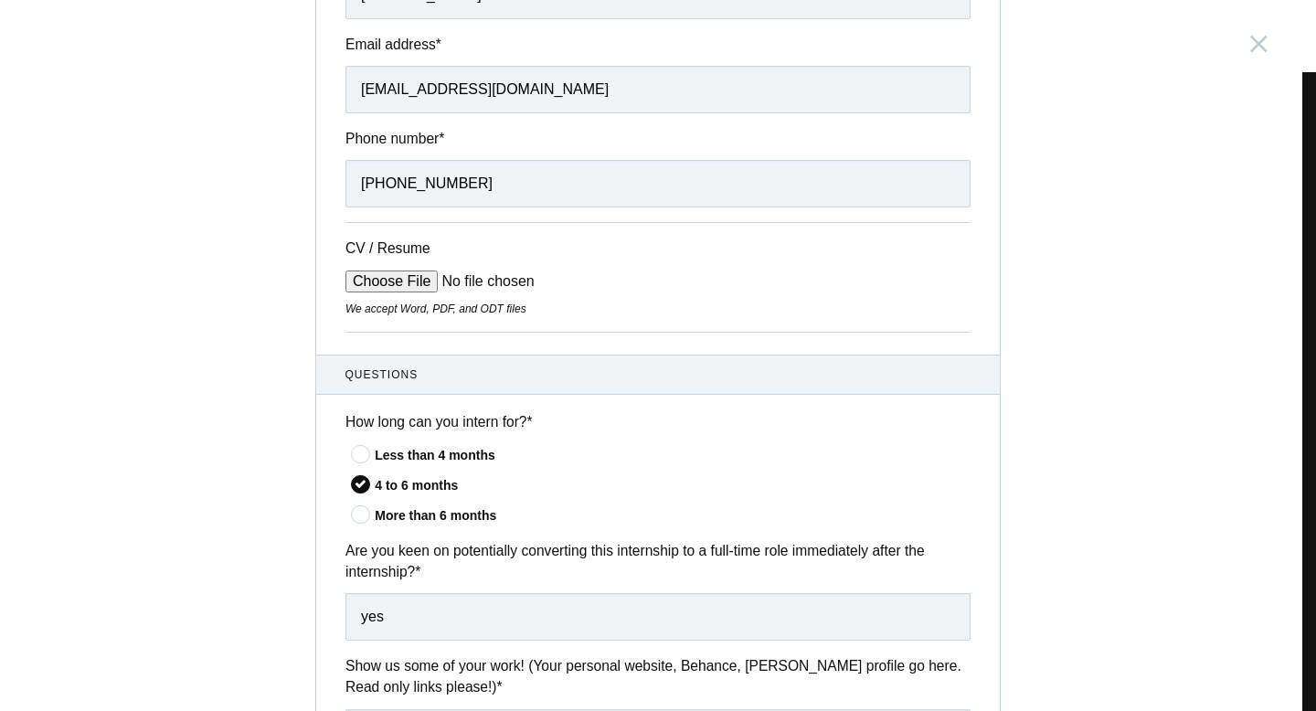
scroll to position [0, 0]
